Goal: Navigation & Orientation: Understand site structure

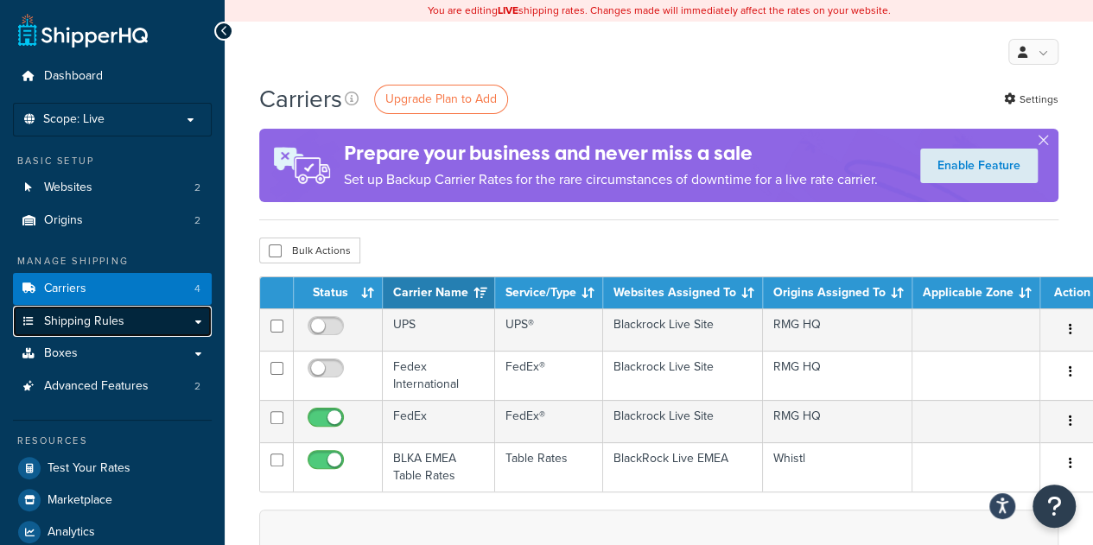
click at [139, 323] on link "Shipping Rules" at bounding box center [112, 322] width 199 height 32
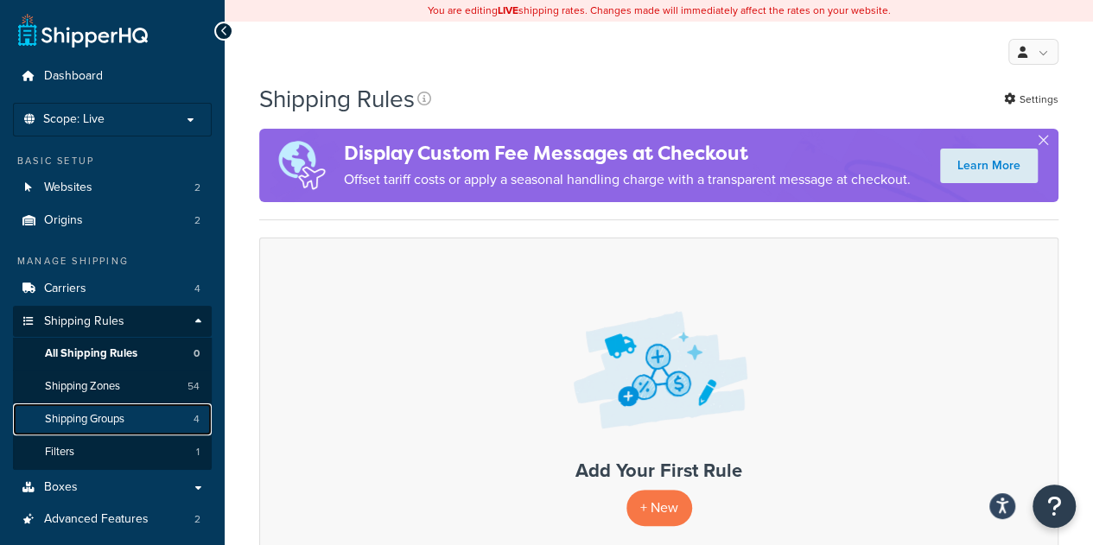
click at [107, 415] on span "Shipping Groups" at bounding box center [84, 419] width 79 height 15
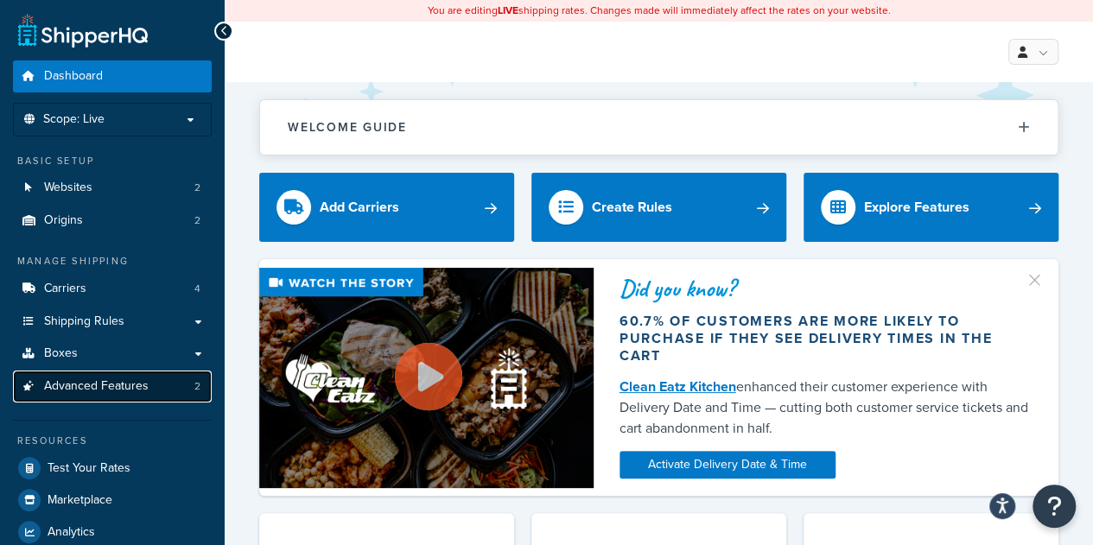
click at [83, 382] on span "Advanced Features" at bounding box center [96, 386] width 105 height 15
